Goal: Task Accomplishment & Management: Use online tool/utility

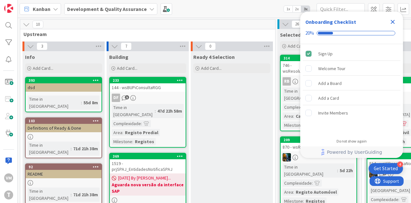
click at [390, 21] on icon "Close Checklist" at bounding box center [393, 22] width 8 height 8
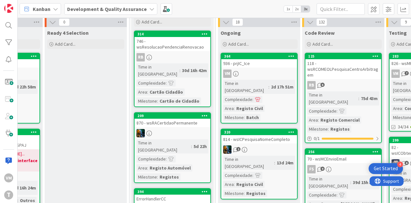
scroll to position [13, 152]
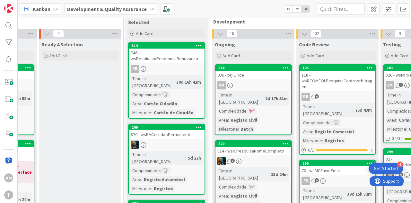
click at [255, 77] on div "936 - prjIC_Ice" at bounding box center [253, 75] width 76 height 8
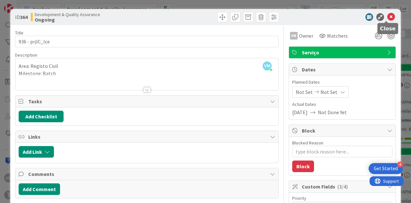
click at [387, 18] on icon at bounding box center [391, 17] width 8 height 8
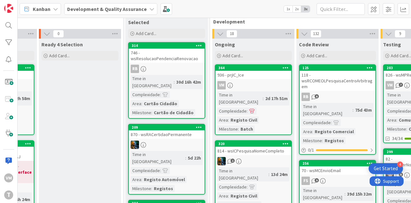
click at [1, 45] on div "VM T" at bounding box center [9, 101] width 18 height 203
click at [5, 44] on div at bounding box center [8, 42] width 13 height 12
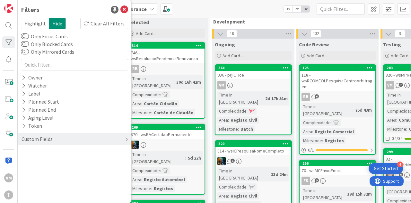
click at [40, 24] on span "Highlight" at bounding box center [35, 24] width 28 height 12
click at [52, 24] on span "Hide" at bounding box center [57, 24] width 17 height 12
click at [32, 77] on div "Owner" at bounding box center [32, 78] width 22 height 8
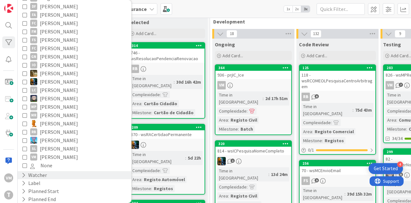
scroll to position [162, 0]
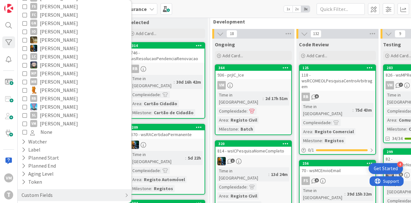
click at [24, 121] on icon at bounding box center [24, 123] width 4 height 4
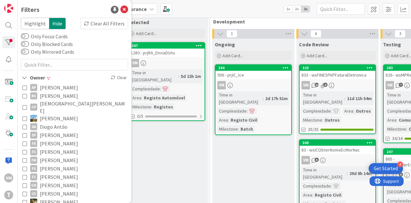
scroll to position [0, 0]
click at [120, 8] on icon at bounding box center [124, 10] width 8 height 8
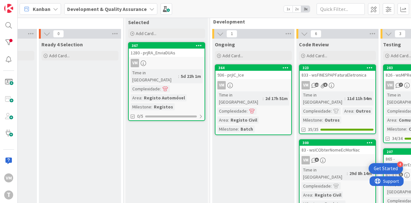
click at [250, 82] on div "VM" at bounding box center [253, 85] width 76 height 8
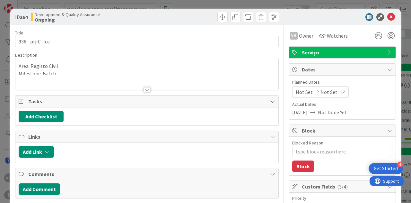
click at [147, 89] on div at bounding box center [146, 89] width 7 height 5
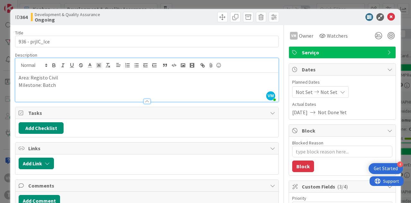
type textarea "x"
